Goal: Task Accomplishment & Management: Manage account settings

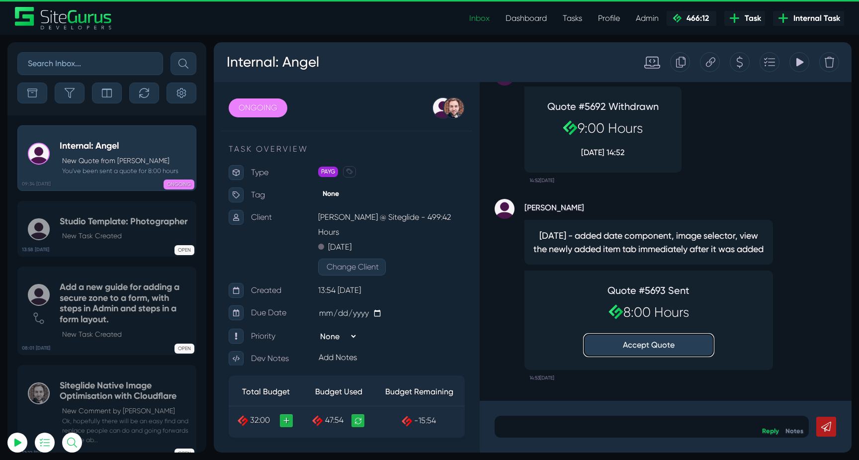
click at [648, 343] on button "Accept Quote" at bounding box center [648, 345] width 129 height 22
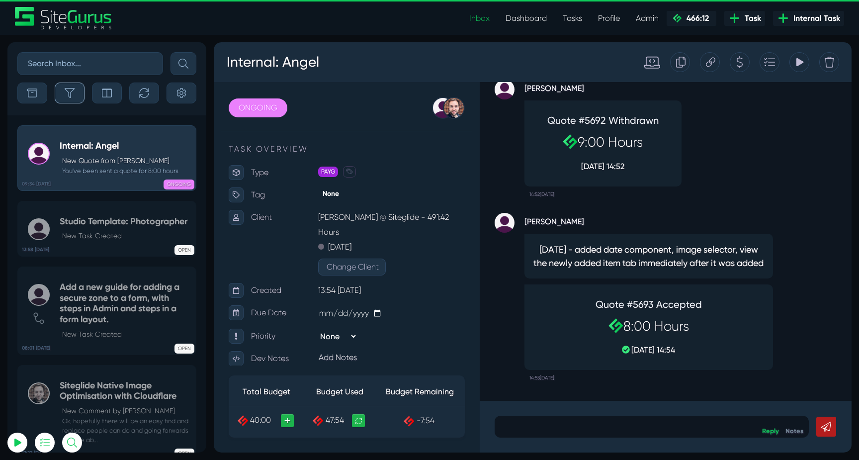
click at [77, 100] on button "button" at bounding box center [70, 92] width 30 height 21
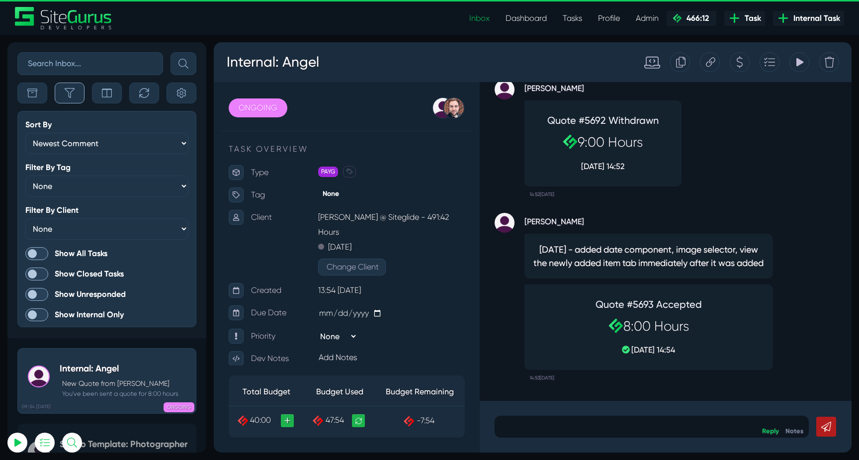
scroll to position [-2606, 0]
click at [38, 249] on span at bounding box center [36, 253] width 23 height 13
click at [0, 0] on input "Show All Tasks" at bounding box center [0, 0] width 0 height 0
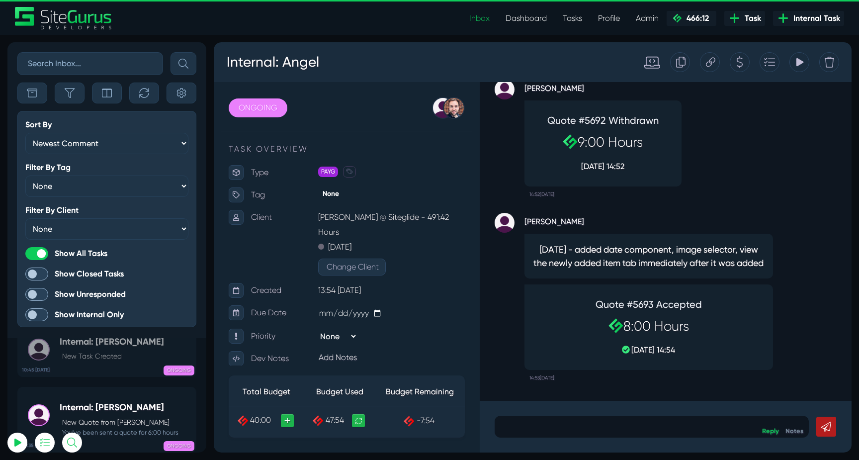
scroll to position [-40009, 0]
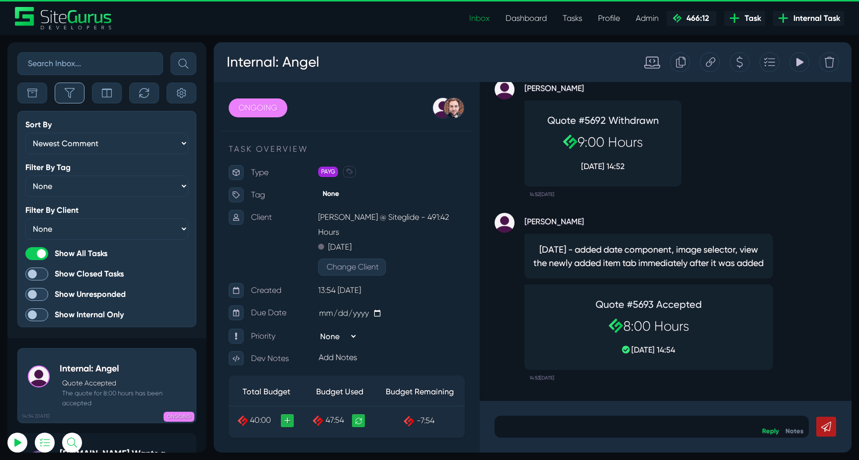
click at [66, 94] on icon "button" at bounding box center [70, 93] width 10 height 10
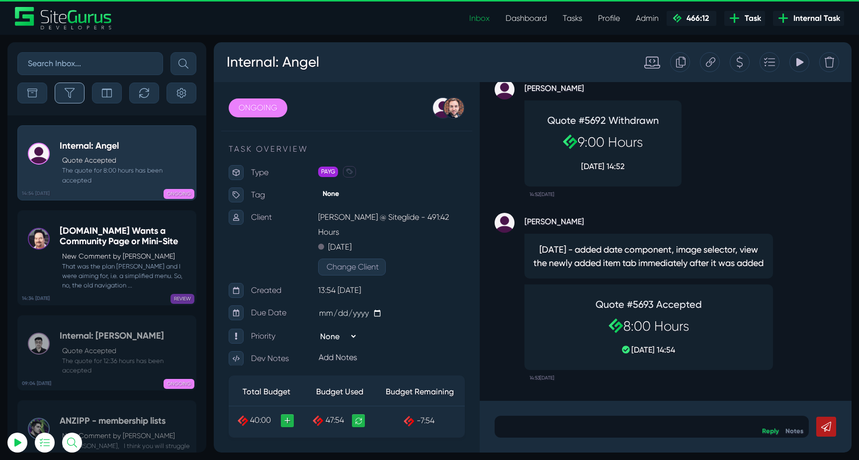
scroll to position [-39787, 0]
click at [109, 262] on small "That was the plan [PERSON_NAME] and I were aiming for, i.e. a simplified menu. …" at bounding box center [125, 275] width 131 height 29
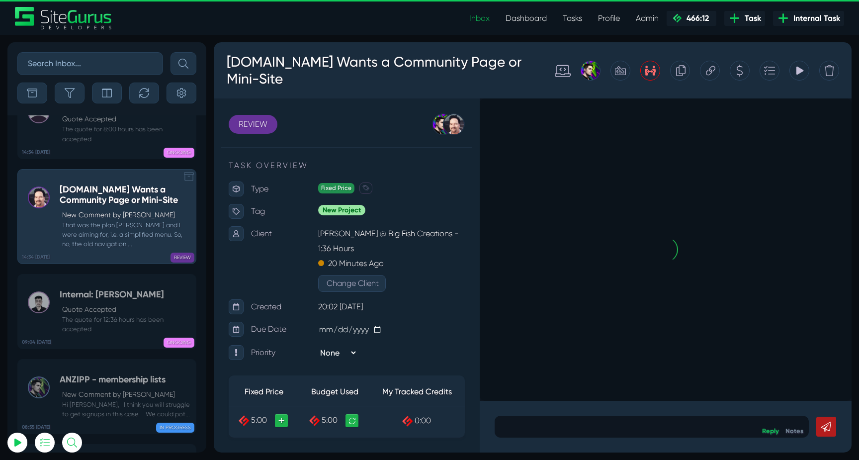
scroll to position [-39787, 0]
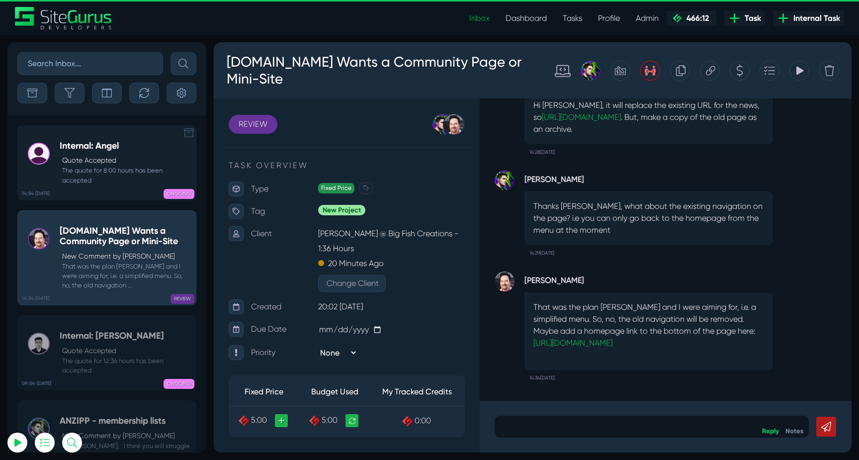
click at [95, 171] on small "The quote for 8:00 hours has been accepted" at bounding box center [125, 174] width 131 height 19
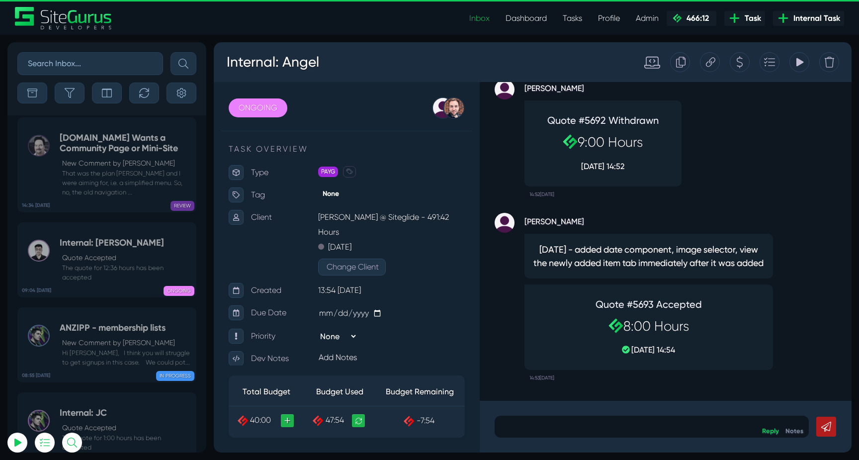
scroll to position [-39650, 0]
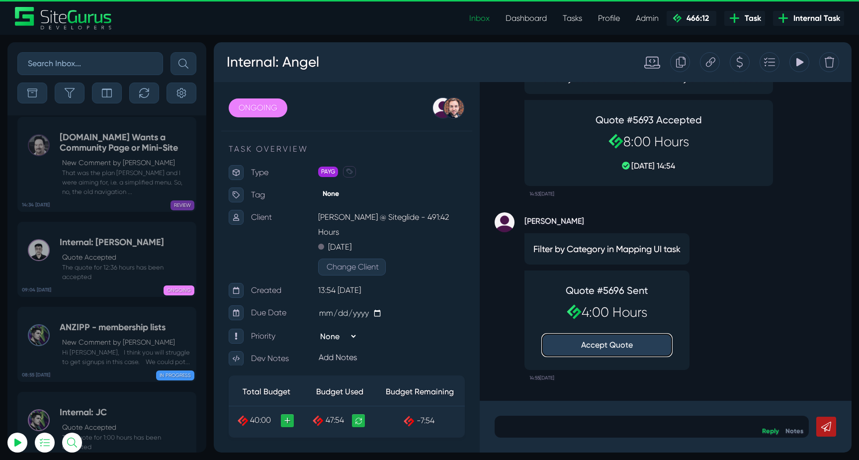
type input "[EMAIL_ADDRESS][DOMAIN_NAME]"
click at [617, 342] on button "Accept Quote" at bounding box center [606, 345] width 129 height 22
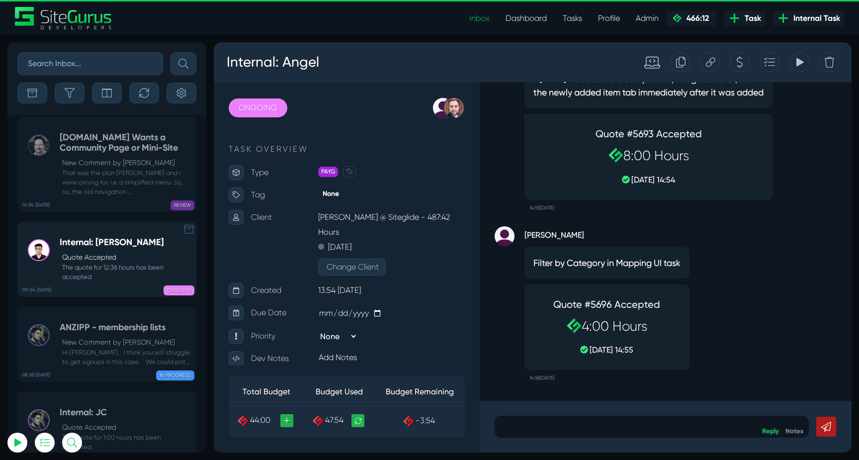
scroll to position [-39777, 0]
